Goal: Transaction & Acquisition: Purchase product/service

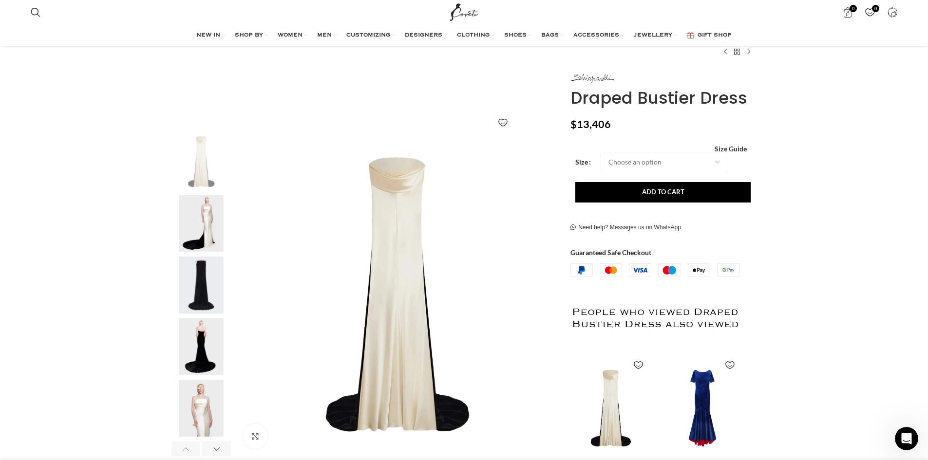
scroll to position [97, 0]
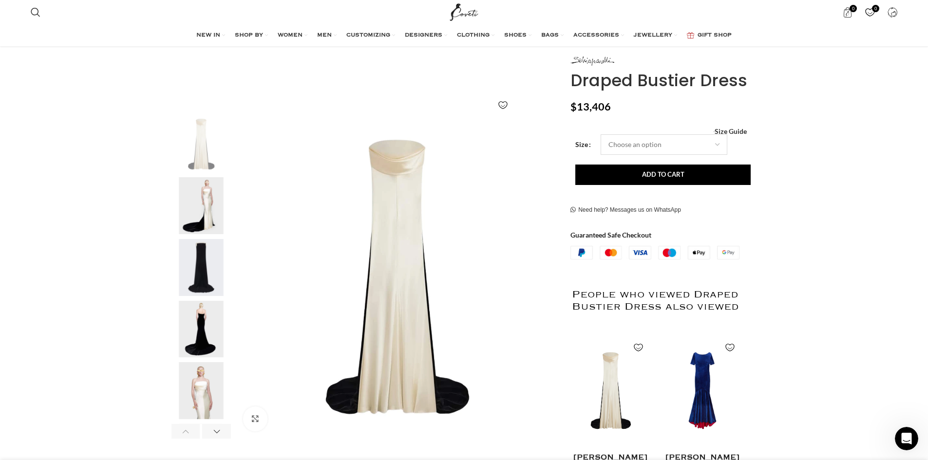
click at [637, 149] on select "Choose an option 4 UK 6 UK 8 [GEOGRAPHIC_DATA] 10 [GEOGRAPHIC_DATA] 12 [GEOGRAP…" at bounding box center [664, 144] width 127 height 20
click at [601, 134] on select "Choose an option 4 UK 6 UK 8 [GEOGRAPHIC_DATA] 10 [GEOGRAPHIC_DATA] 12 [GEOGRAP…" at bounding box center [664, 144] width 127 height 20
select select "12-[GEOGRAPHIC_DATA]"
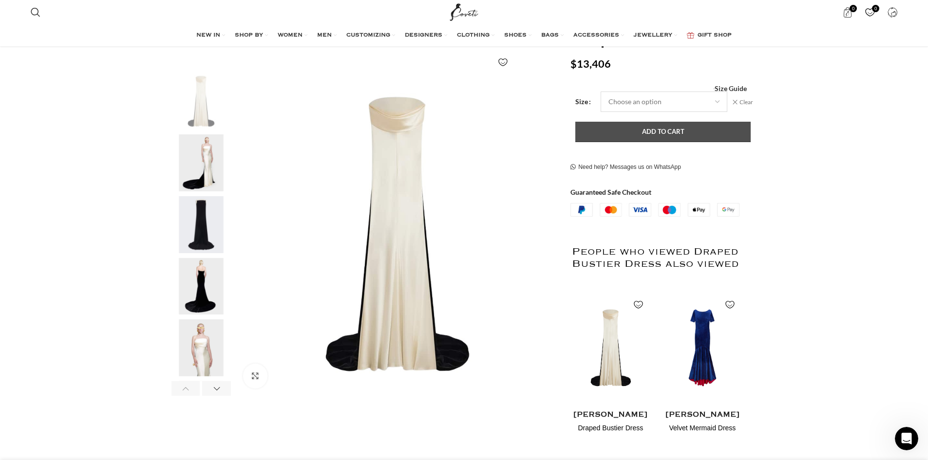
scroll to position [0, 205]
click at [686, 131] on button "Add to cart" at bounding box center [662, 132] width 175 height 20
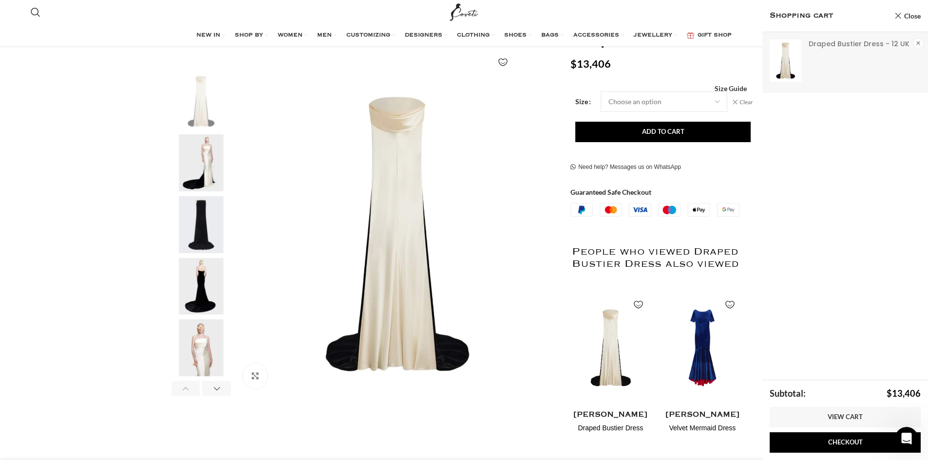
click at [919, 42] on link "×" at bounding box center [918, 43] width 10 height 10
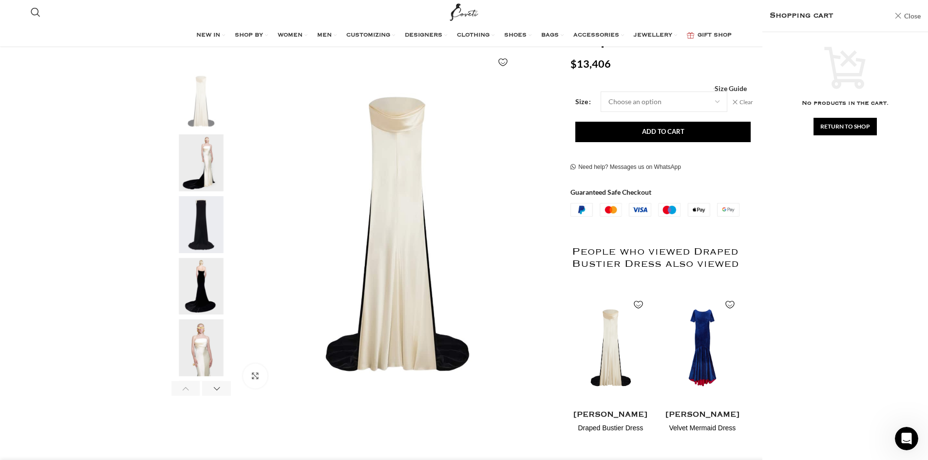
click at [916, 19] on link "Close" at bounding box center [907, 16] width 26 height 12
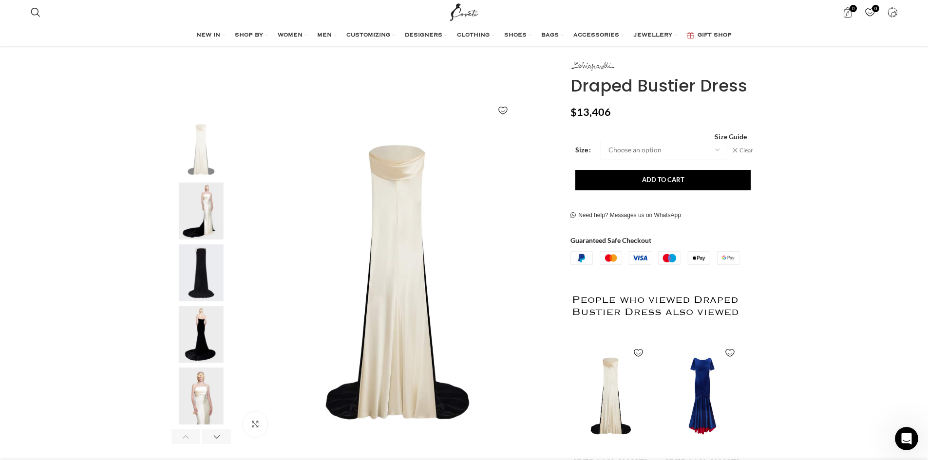
scroll to position [92, 0]
click at [678, 152] on select "Choose an option 4 UK 6 UK 8 [GEOGRAPHIC_DATA] 10 [GEOGRAPHIC_DATA] 12 [GEOGRAP…" at bounding box center [664, 150] width 127 height 20
click at [741, 150] on link "Clear" at bounding box center [742, 151] width 21 height 8
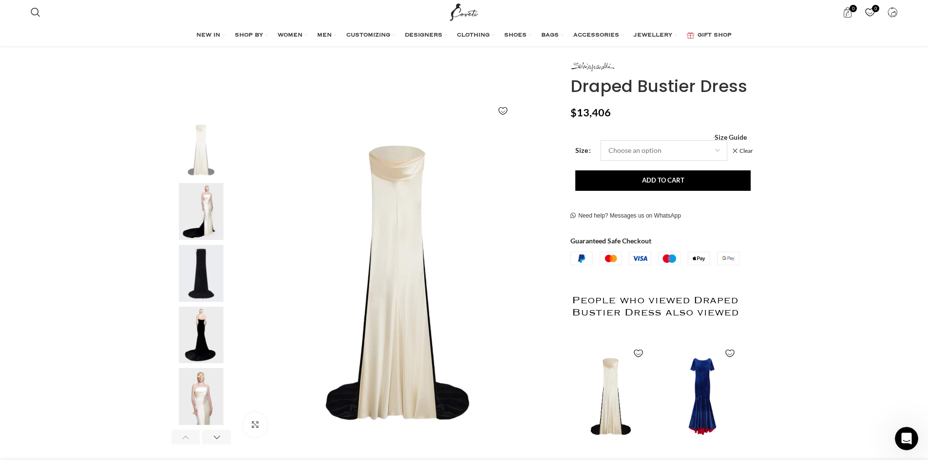
select select
